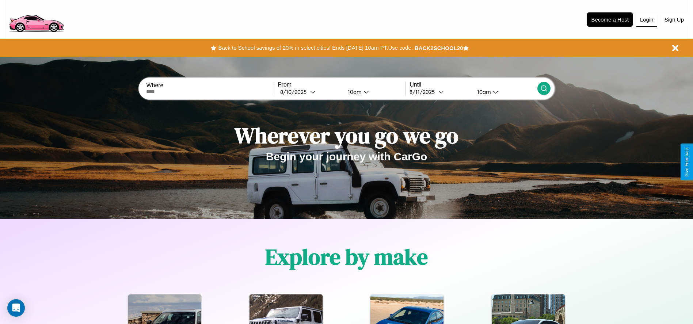
click at [647, 19] on button "Login" at bounding box center [646, 20] width 21 height 14
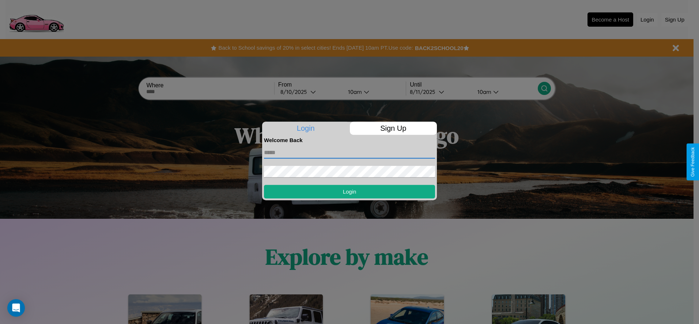
click at [349, 152] on input "text" at bounding box center [349, 153] width 171 height 12
type input "**********"
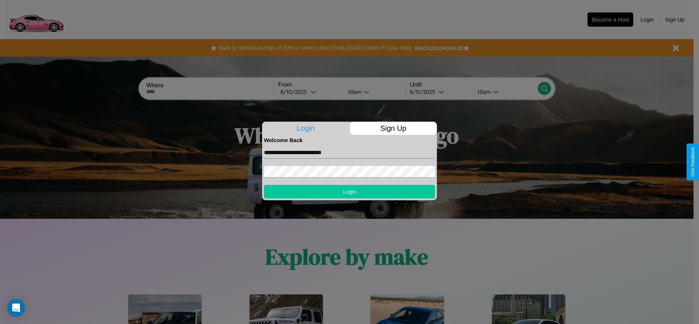
click at [349, 191] on button "Login" at bounding box center [349, 192] width 171 height 14
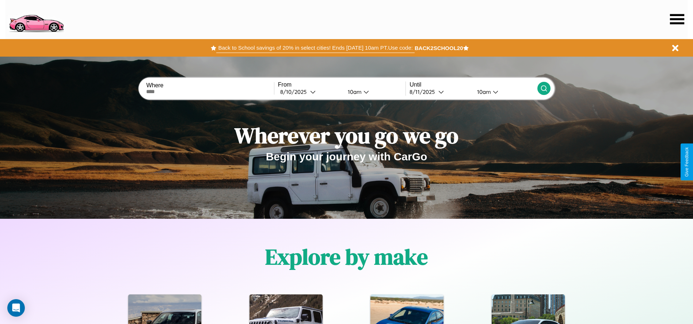
click at [315, 48] on button "Back to School savings of 20% in select cities! Ends [DATE] 10am PT. Use code:" at bounding box center [315, 48] width 198 height 10
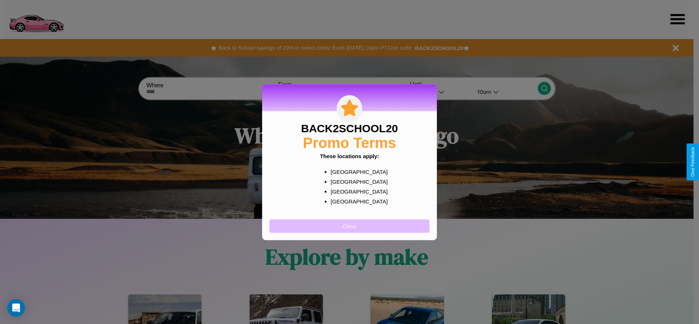
click at [349, 226] on button "Close" at bounding box center [349, 226] width 160 height 14
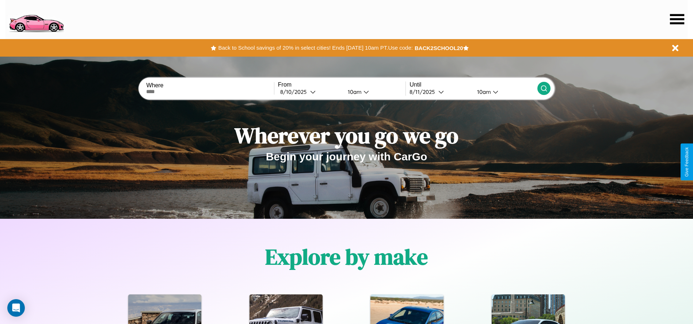
click at [677, 19] on icon at bounding box center [677, 19] width 14 height 10
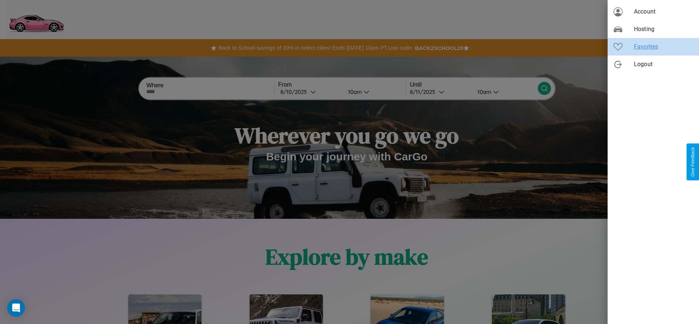
click at [653, 47] on span "Favorites" at bounding box center [663, 46] width 59 height 9
